Goal: Information Seeking & Learning: Learn about a topic

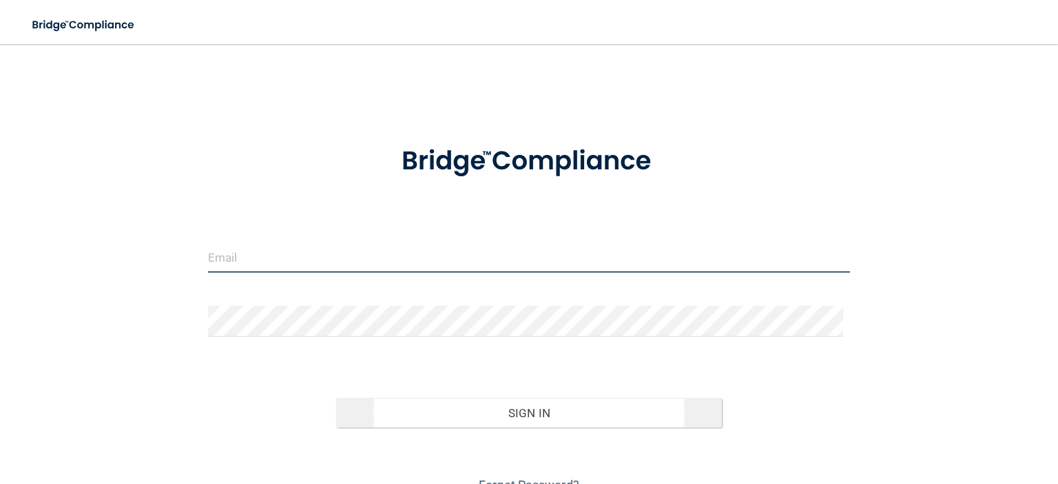
type input "[EMAIL_ADDRESS][DOMAIN_NAME]"
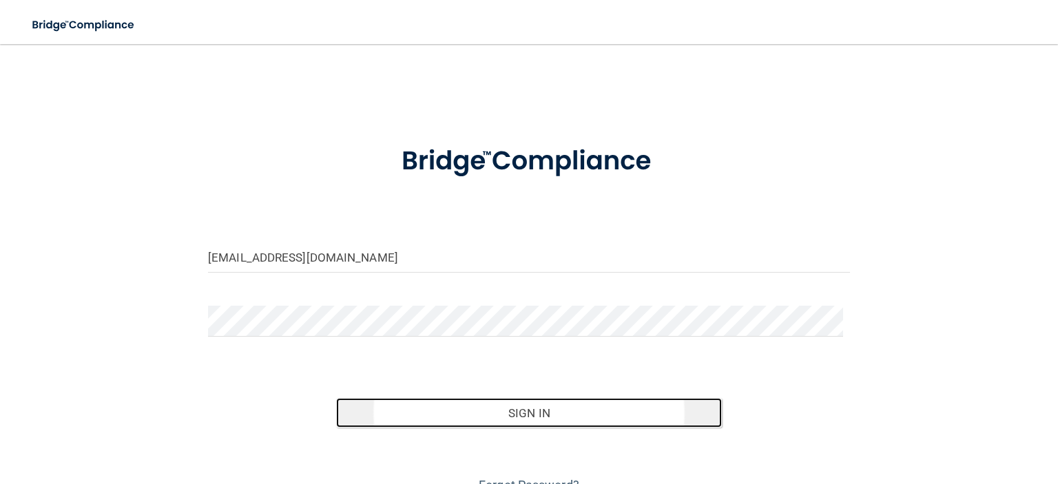
click at [426, 408] on button "Sign In" at bounding box center [528, 413] width 385 height 30
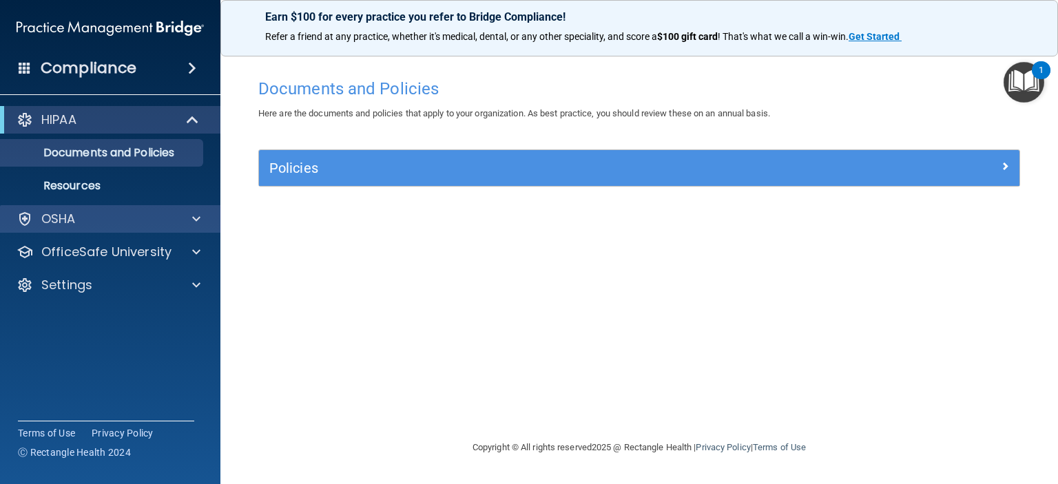
click at [115, 228] on div "OSHA" at bounding box center [110, 219] width 221 height 28
click at [201, 220] on div at bounding box center [194, 219] width 34 height 17
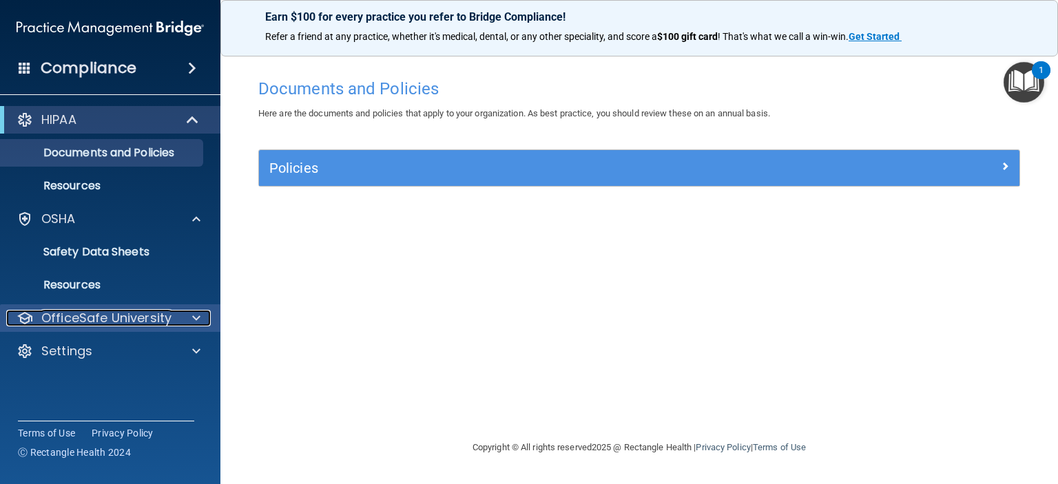
click at [136, 325] on p "OfficeSafe University" at bounding box center [106, 318] width 130 height 17
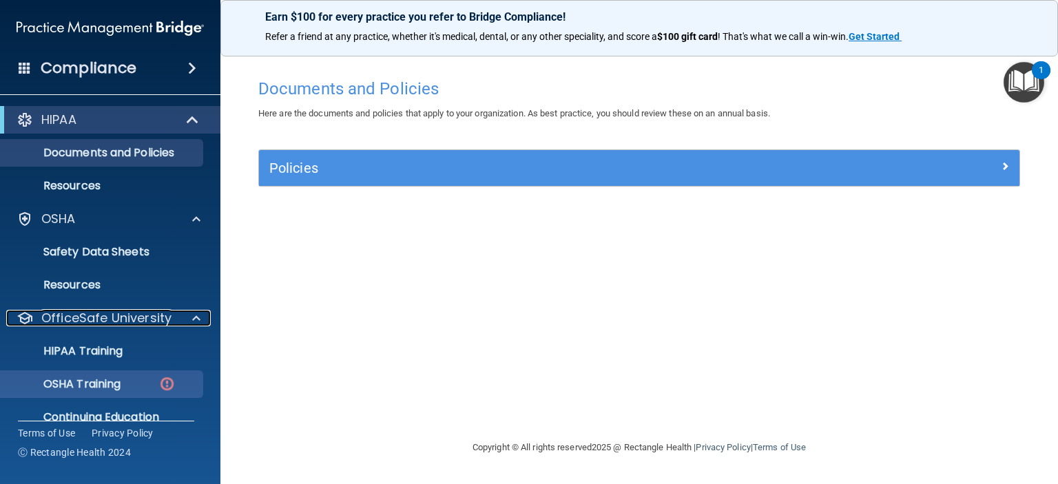
scroll to position [54, 0]
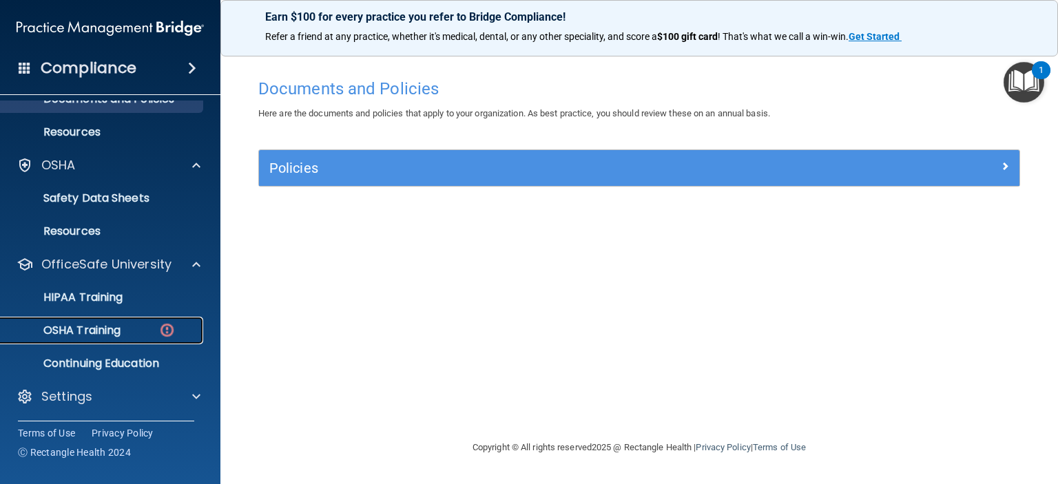
click at [135, 335] on div "OSHA Training" at bounding box center [103, 331] width 188 height 14
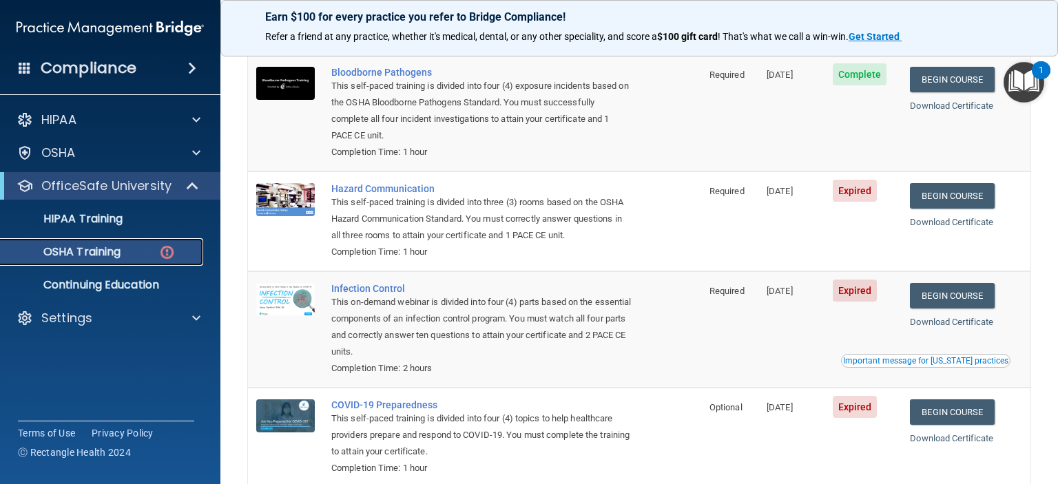
scroll to position [207, 0]
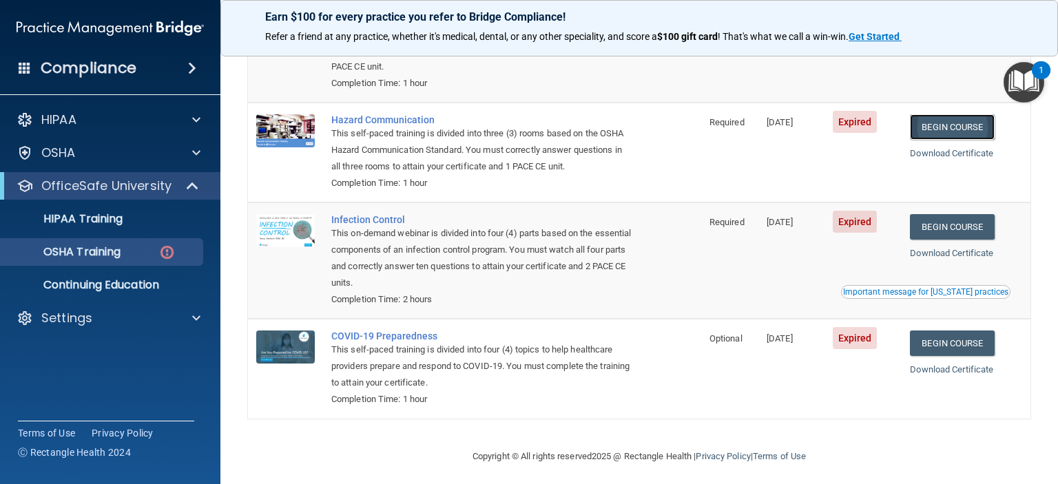
click at [926, 124] on link "Begin Course" at bounding box center [952, 126] width 84 height 25
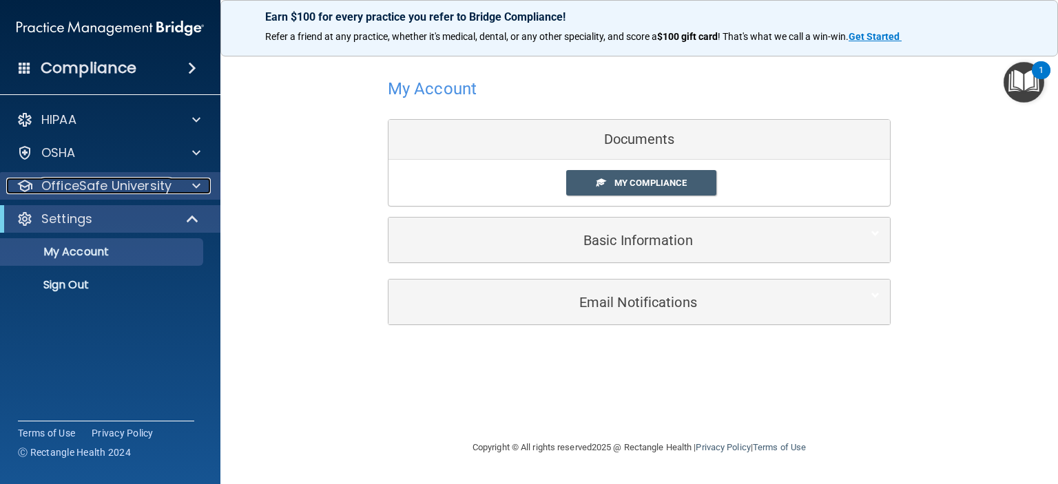
click at [120, 192] on p "OfficeSafe University" at bounding box center [106, 186] width 130 height 17
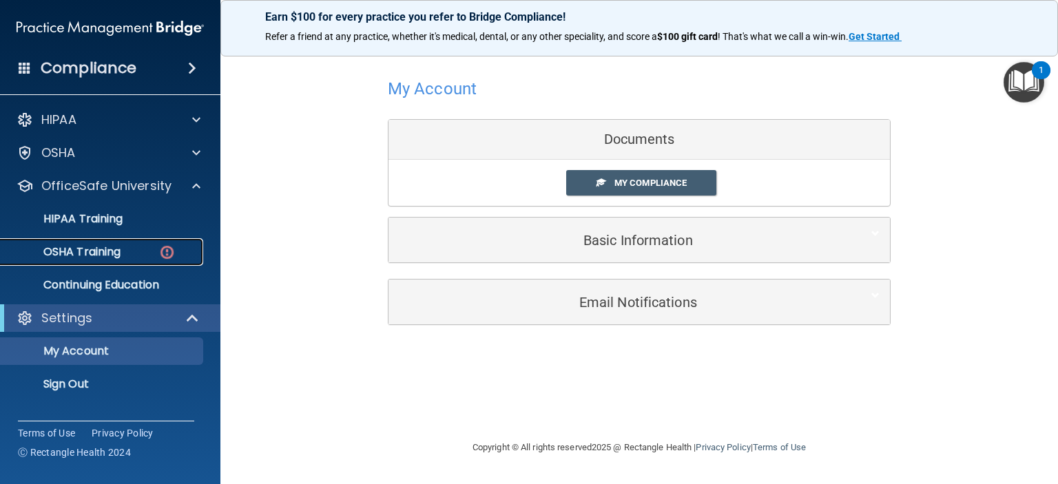
click at [102, 250] on p "OSHA Training" at bounding box center [65, 252] width 112 height 14
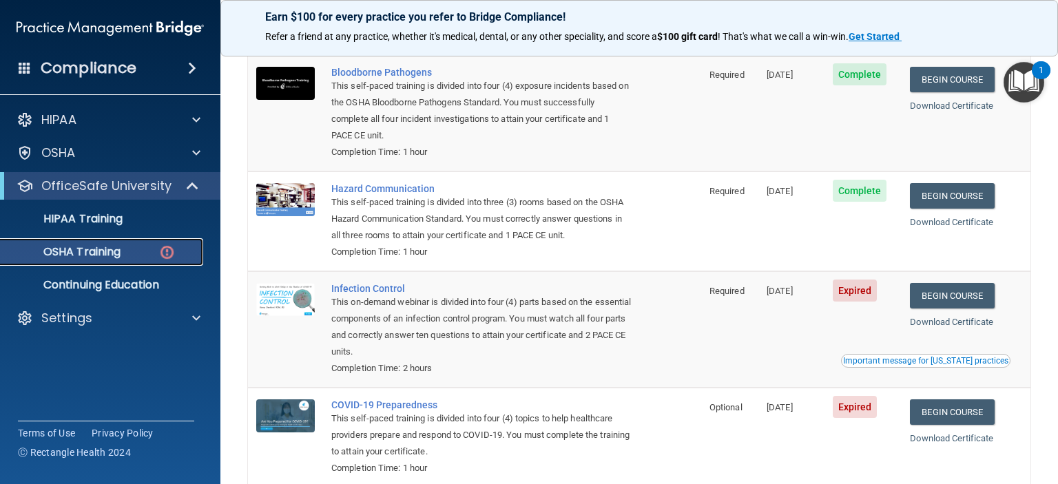
scroll to position [207, 0]
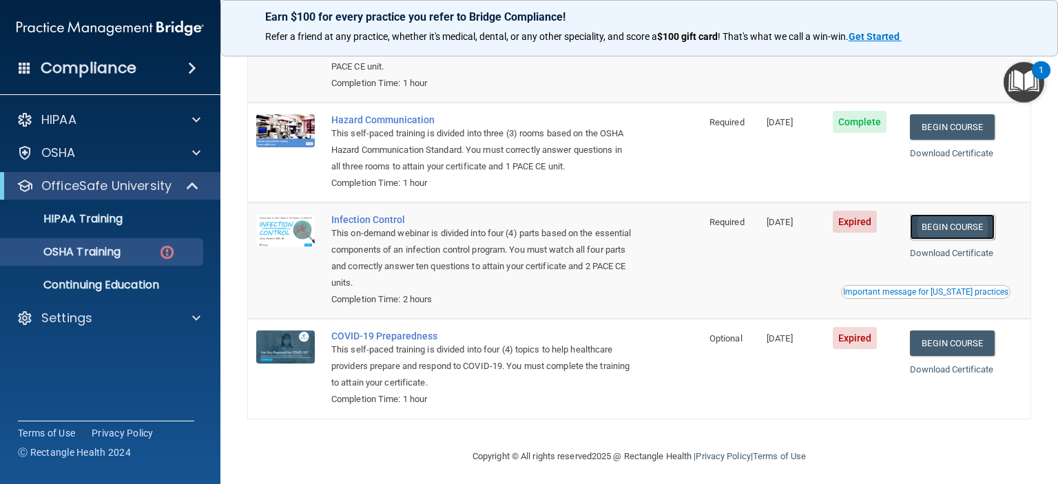
click at [925, 231] on link "Begin Course" at bounding box center [952, 226] width 84 height 25
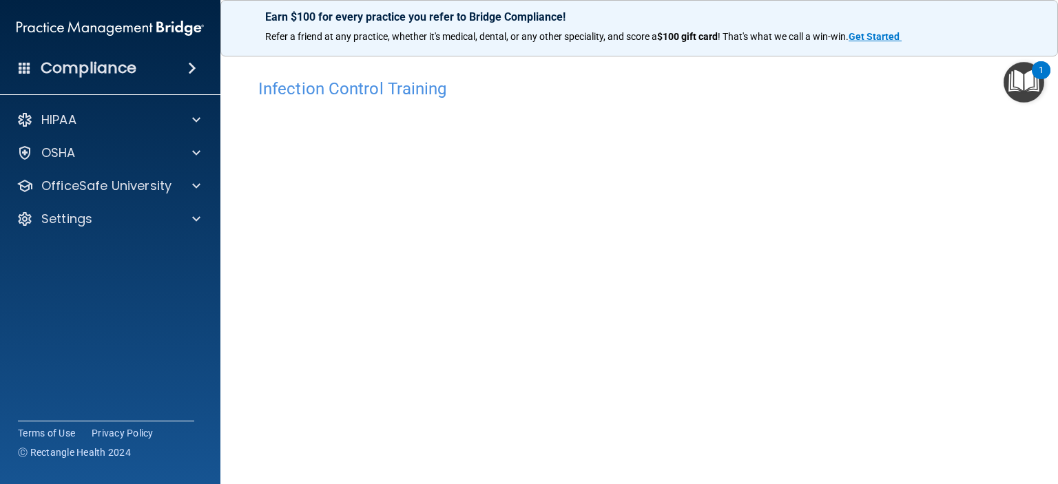
scroll to position [69, 0]
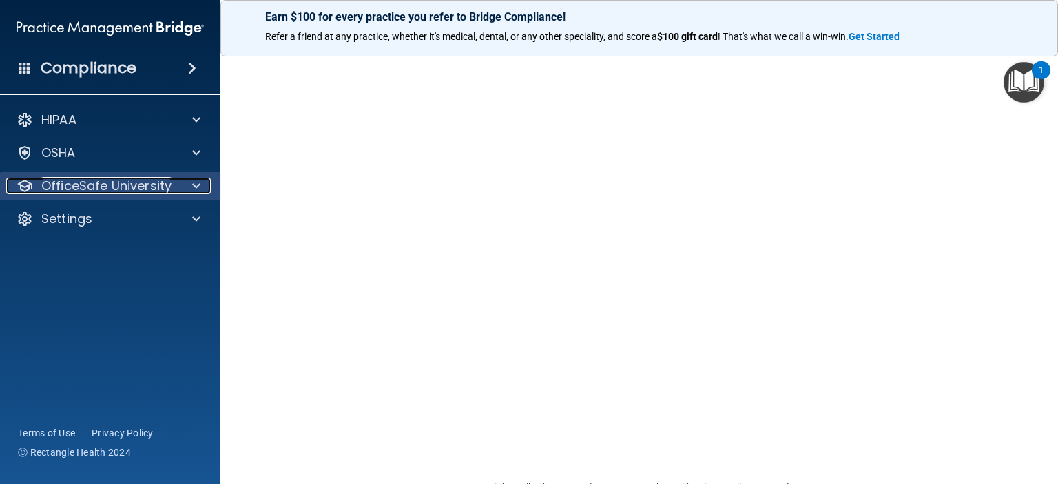
click at [149, 187] on p "OfficeSafe University" at bounding box center [106, 186] width 130 height 17
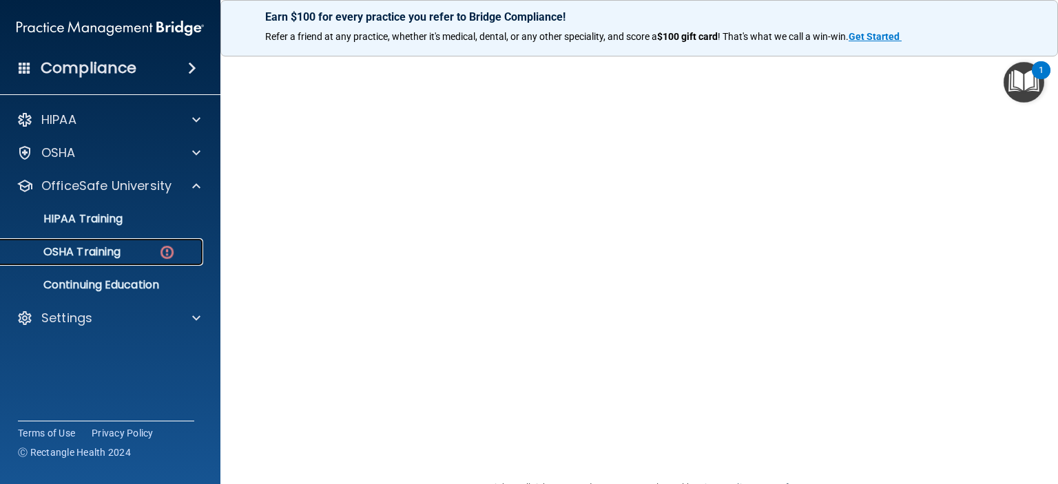
click at [127, 255] on div "OSHA Training" at bounding box center [103, 252] width 188 height 14
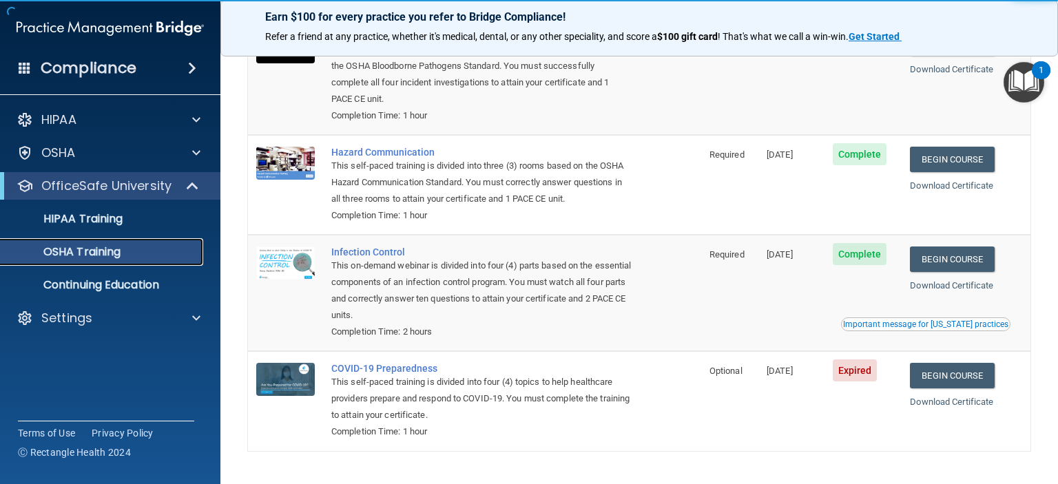
scroll to position [172, 0]
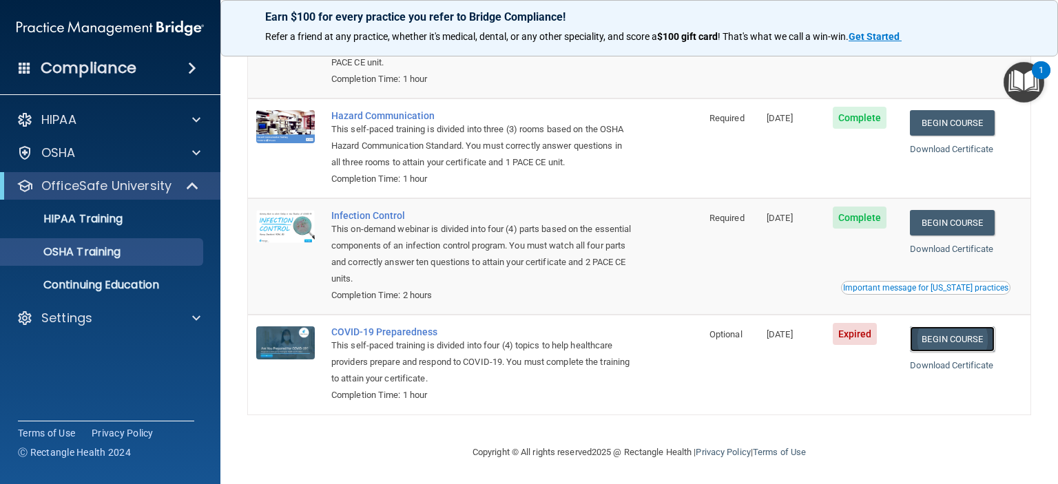
click at [940, 341] on link "Begin Course" at bounding box center [952, 338] width 84 height 25
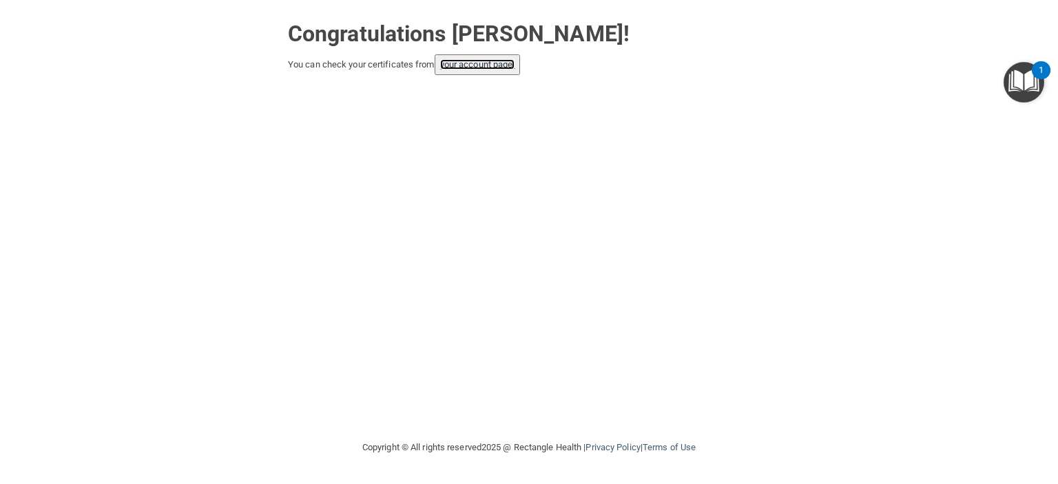
click at [481, 60] on link "your account page!" at bounding box center [477, 64] width 75 height 10
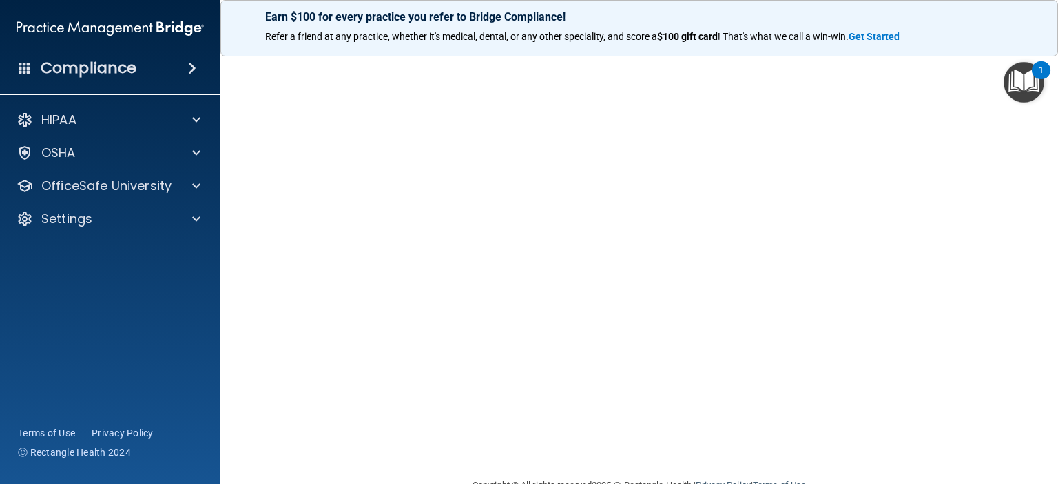
scroll to position [2, 0]
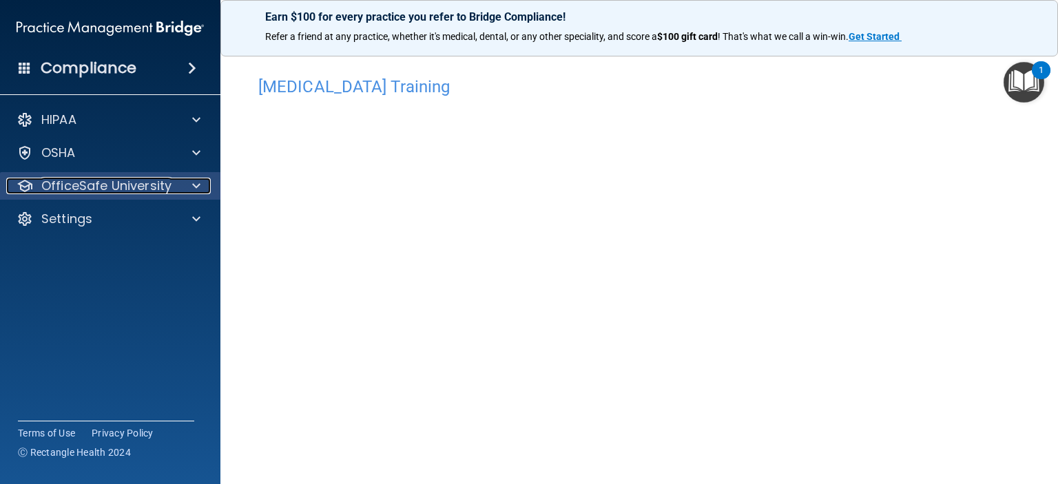
click at [154, 186] on p "OfficeSafe University" at bounding box center [106, 186] width 130 height 17
